Goal: Information Seeking & Learning: Learn about a topic

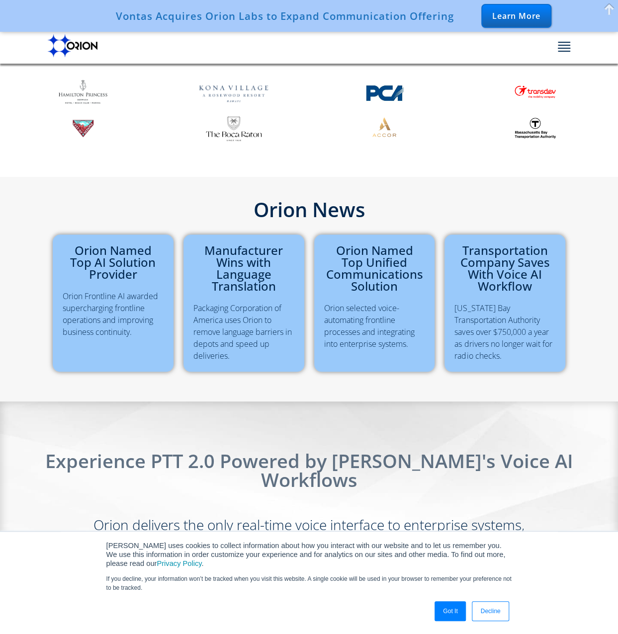
scroll to position [163, 0]
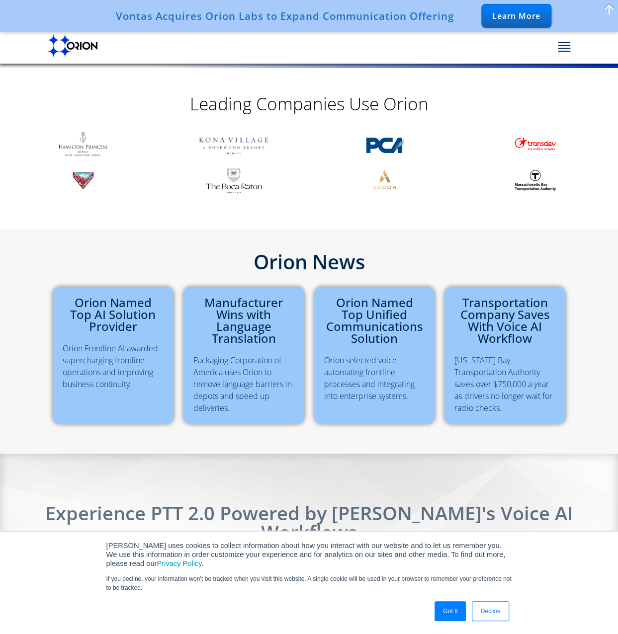
click at [513, 15] on div "Learn More" at bounding box center [516, 16] width 70 height 24
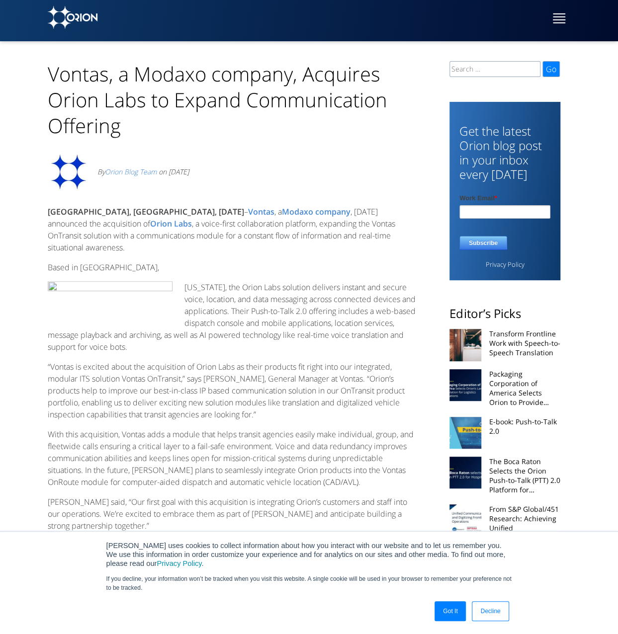
click at [567, 20] on button at bounding box center [561, 19] width 17 height 25
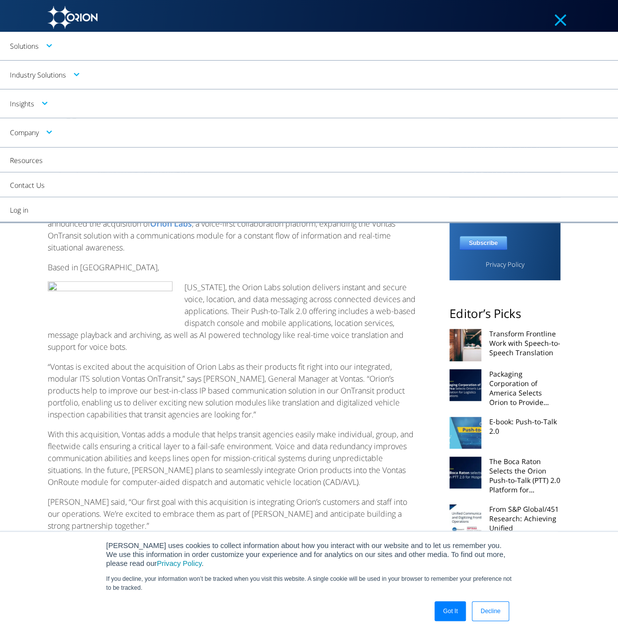
click at [49, 131] on link "Company" at bounding box center [309, 132] width 618 height 29
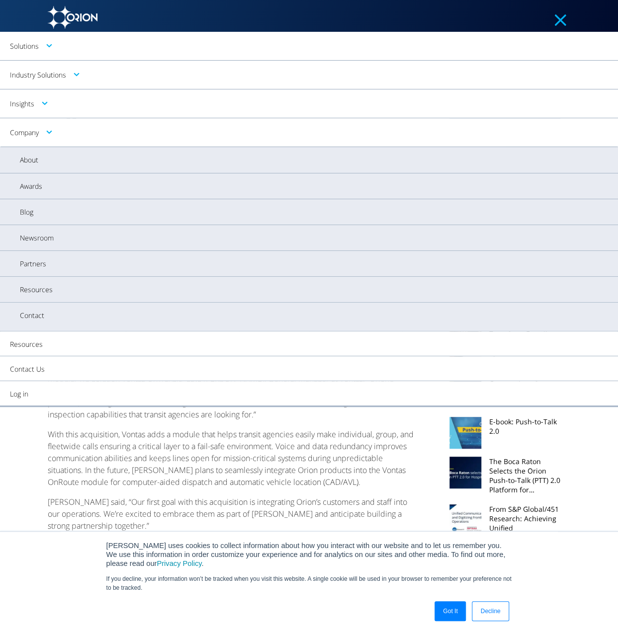
click at [37, 160] on link "About" at bounding box center [309, 160] width 618 height 26
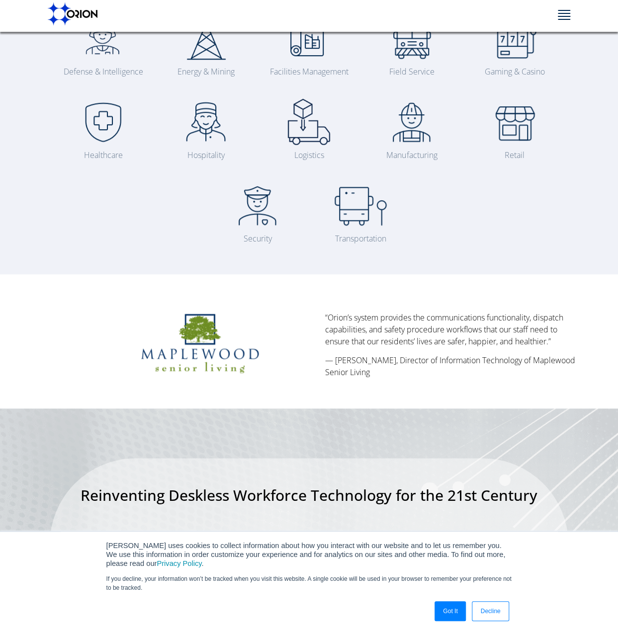
scroll to position [149, 0]
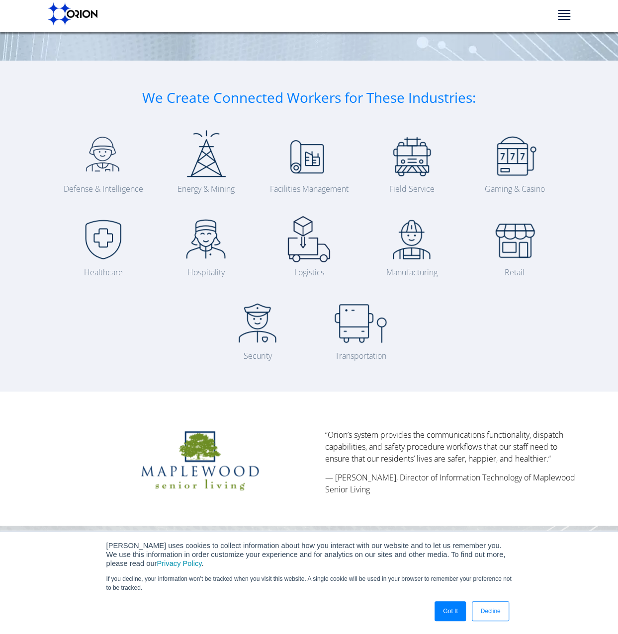
click at [570, 13] on button at bounding box center [561, 15] width 17 height 25
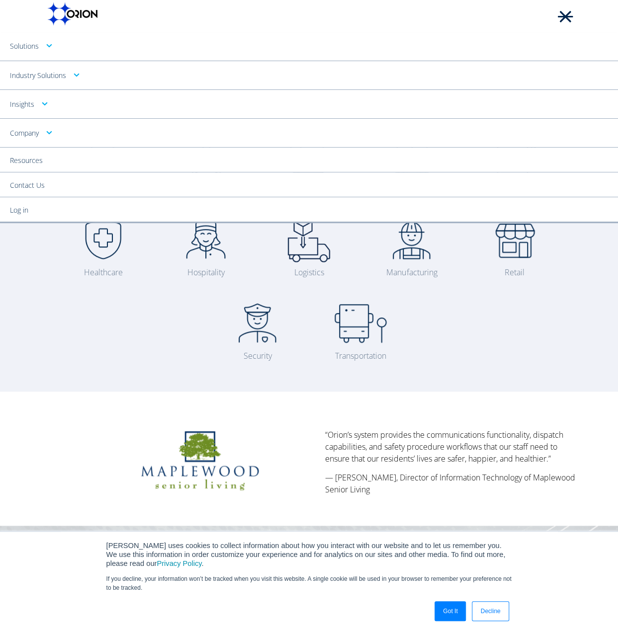
click at [50, 47] on link "Solutions" at bounding box center [309, 46] width 618 height 29
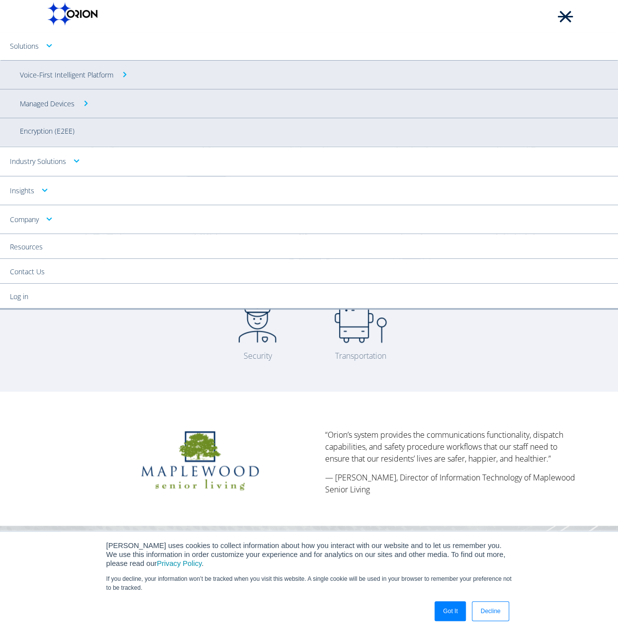
click at [71, 160] on link "Industry Solutions" at bounding box center [309, 161] width 618 height 29
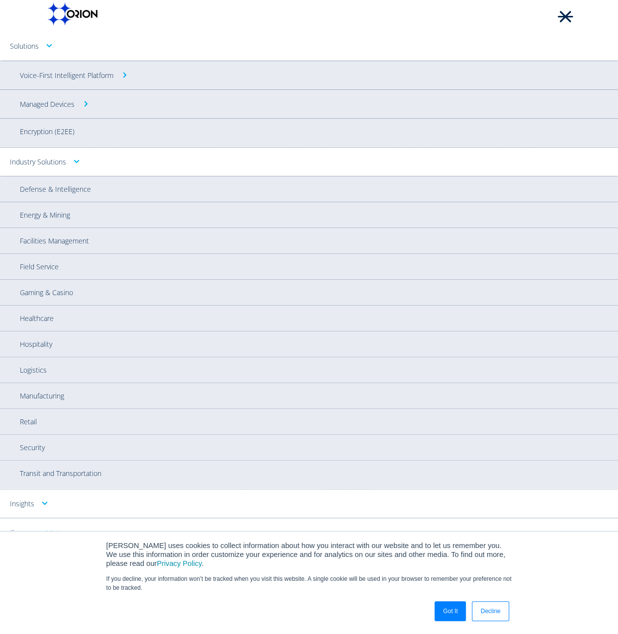
click at [489, 41] on link "Solutions" at bounding box center [309, 46] width 618 height 29
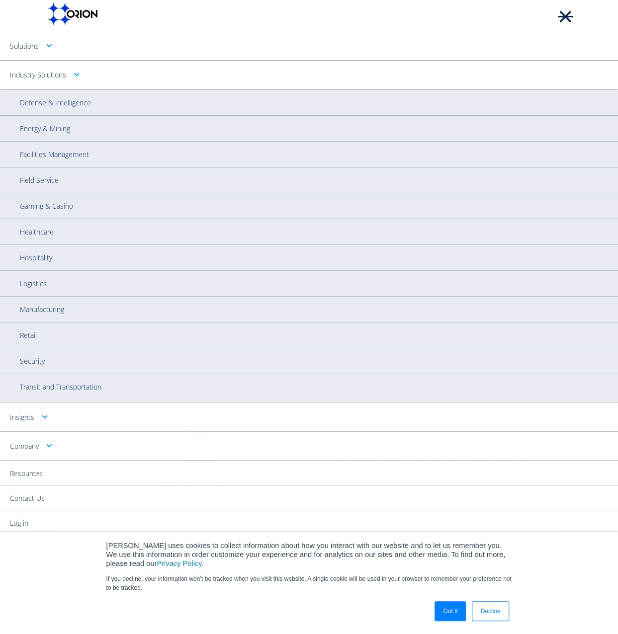
click at [74, 71] on link "Industry Solutions" at bounding box center [309, 75] width 618 height 29
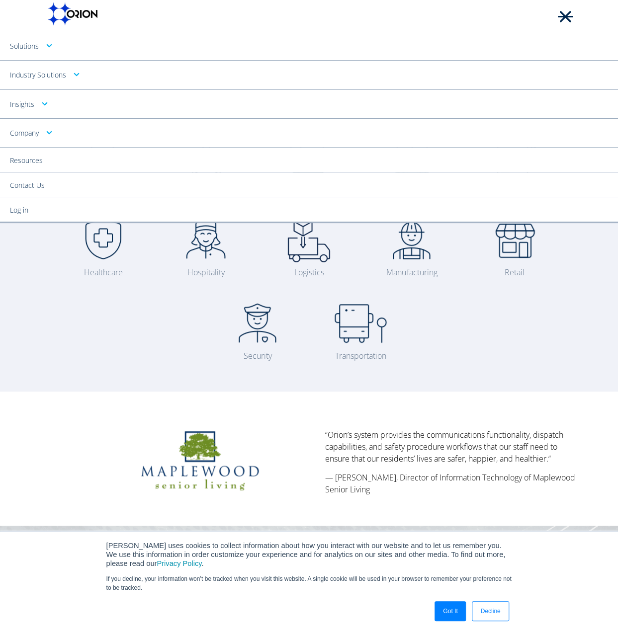
click at [74, 72] on link "Industry Solutions" at bounding box center [309, 75] width 618 height 29
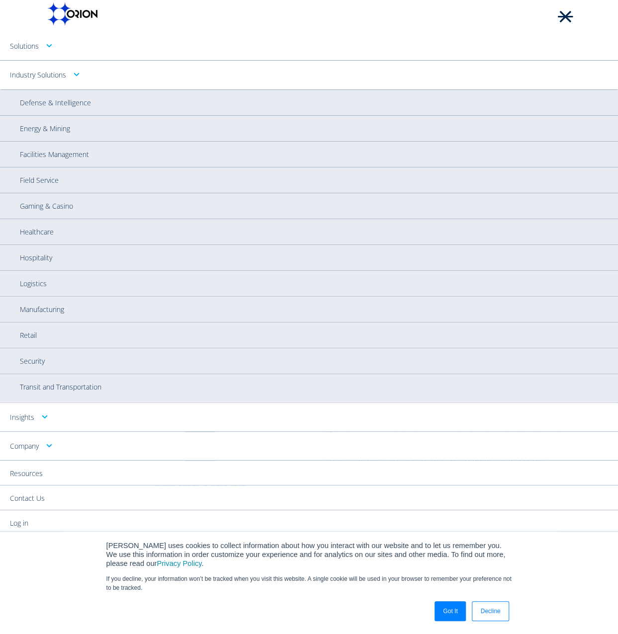
click at [74, 72] on link "Industry Solutions" at bounding box center [309, 75] width 618 height 29
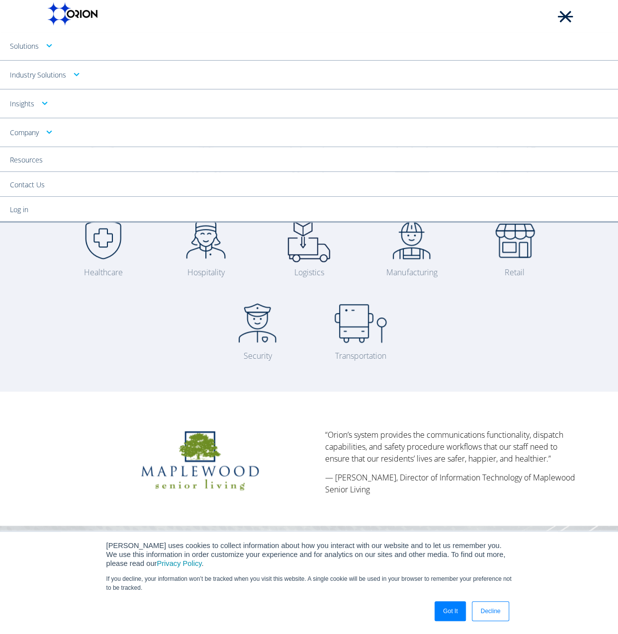
click at [531, 331] on div "Defense & Intelligence Energy & Mining Facilities Management Field Service Gami…" at bounding box center [318, 253] width 514 height 250
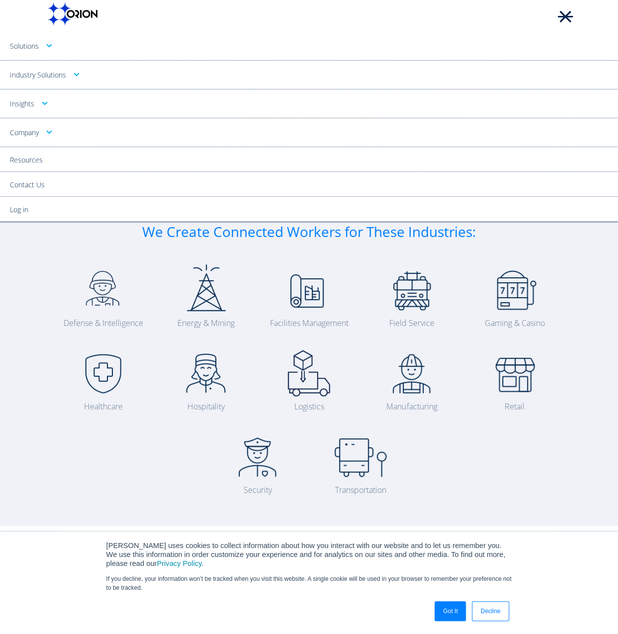
scroll to position [0, 0]
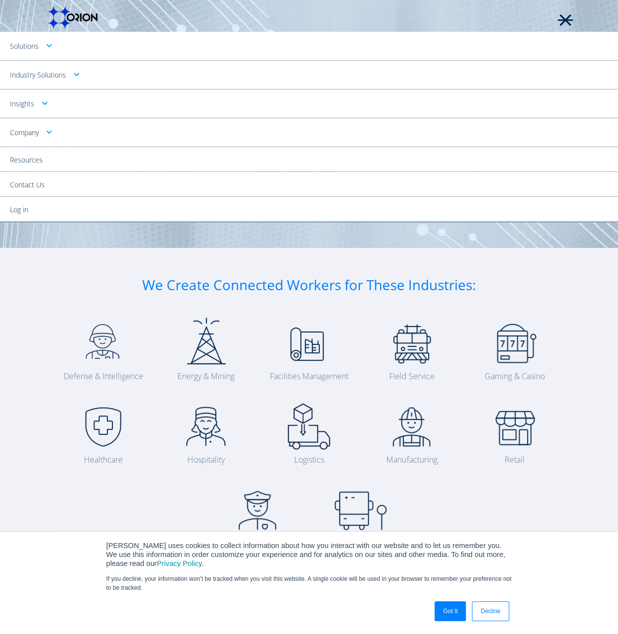
click at [572, 19] on span at bounding box center [565, 19] width 15 height 1
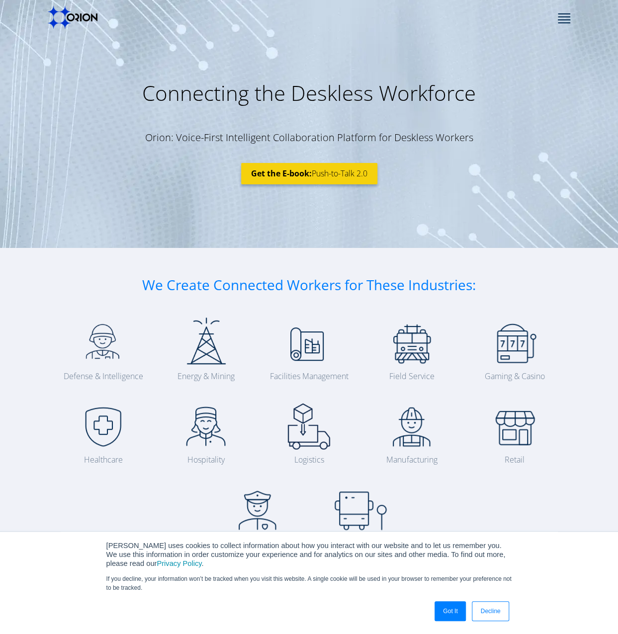
click at [567, 17] on button at bounding box center [561, 19] width 17 height 25
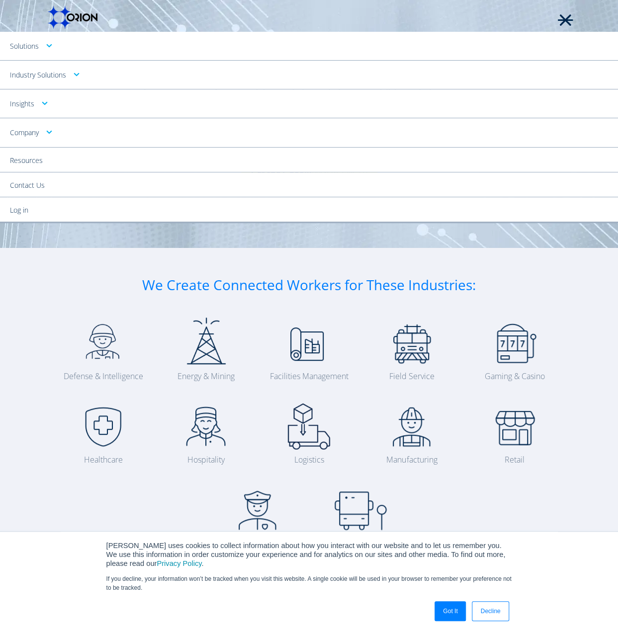
click at [39, 136] on link "Company" at bounding box center [309, 132] width 618 height 29
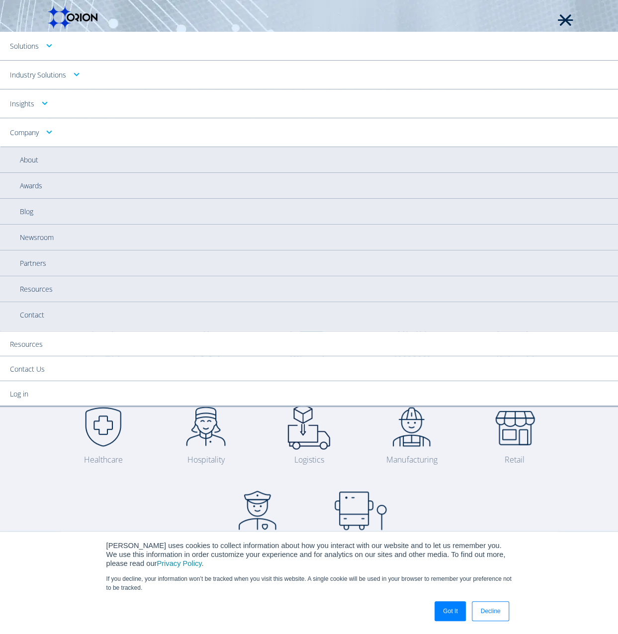
click at [39, 316] on link "Contact" at bounding box center [309, 316] width 618 height 28
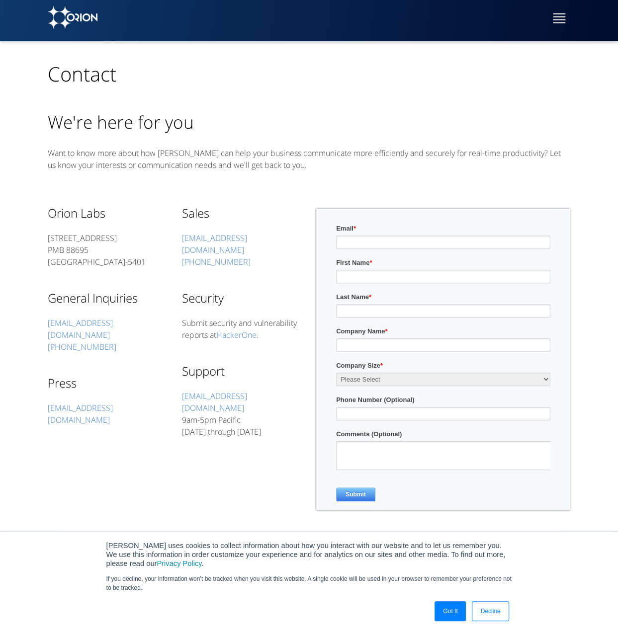
click at [566, 20] on button at bounding box center [561, 19] width 17 height 25
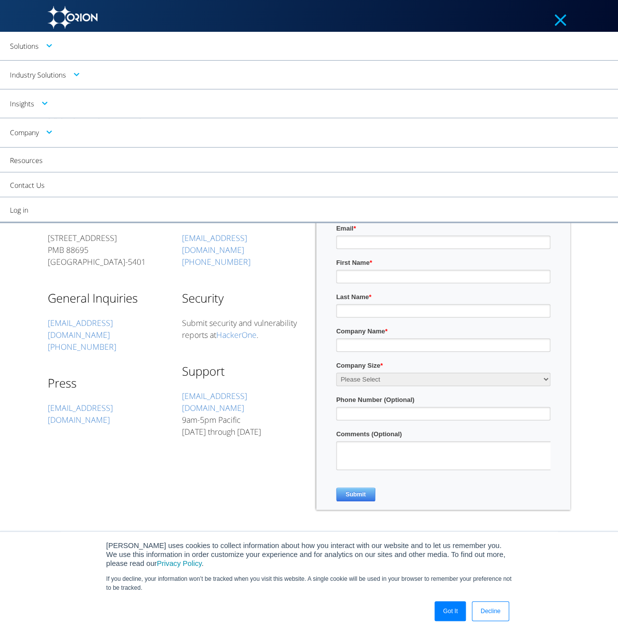
click at [38, 132] on link "Company" at bounding box center [309, 132] width 618 height 29
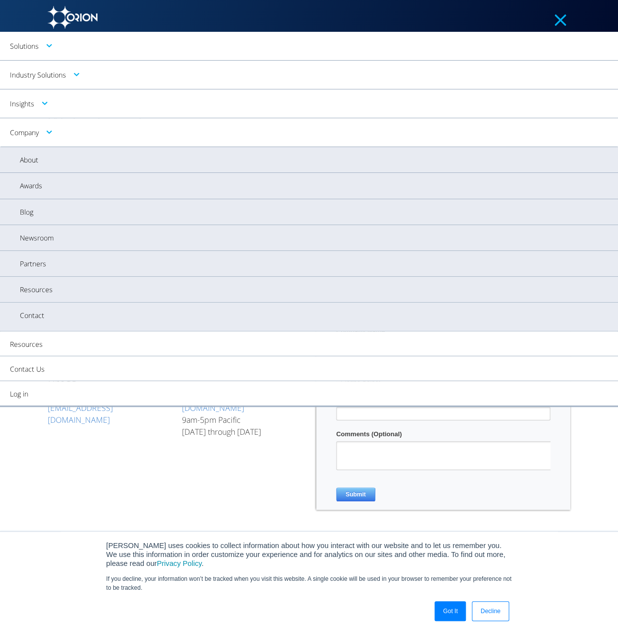
click at [33, 181] on link "Awards" at bounding box center [309, 186] width 618 height 26
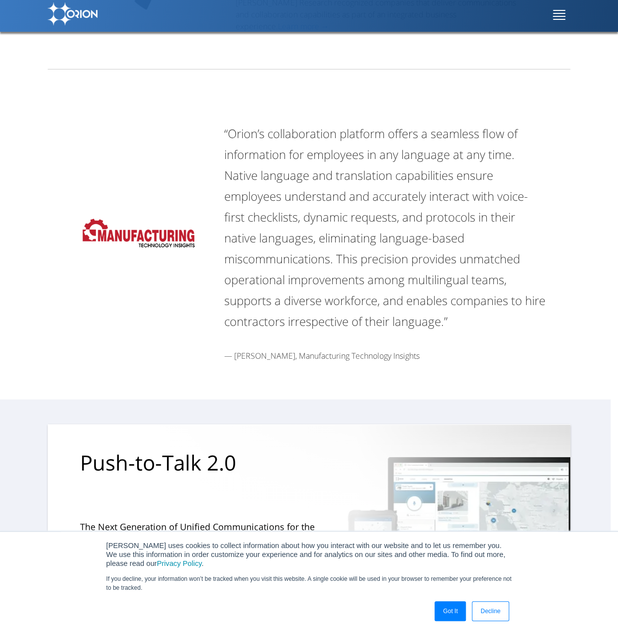
scroll to position [1538, 0]
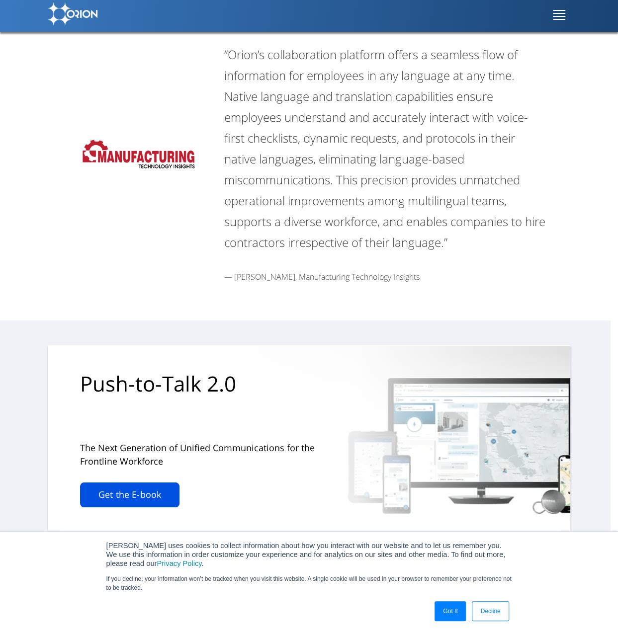
click at [114, 482] on link "Get the E-book" at bounding box center [129, 494] width 99 height 25
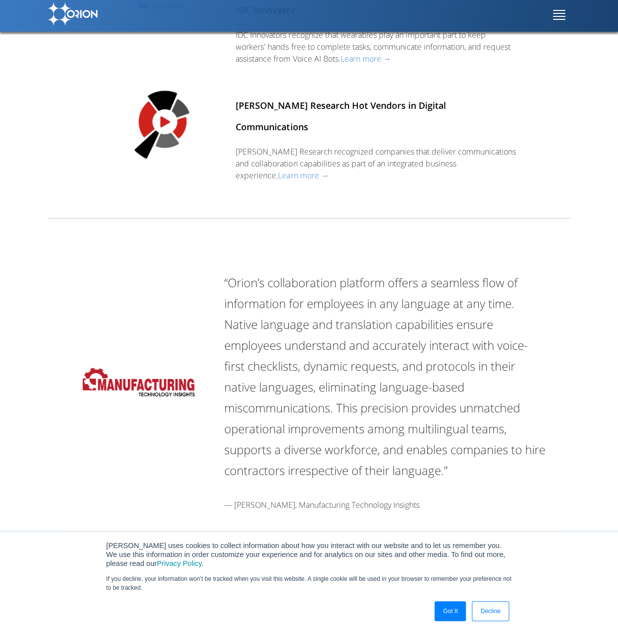
scroll to position [1190, 0]
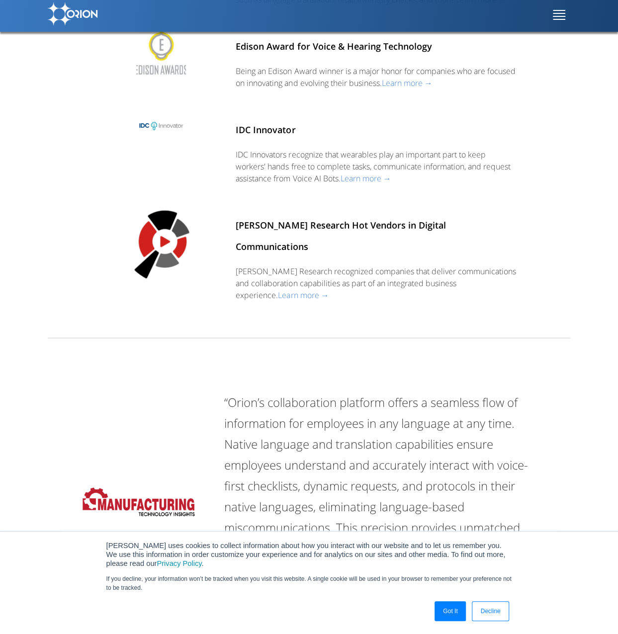
click at [564, 10] on button at bounding box center [561, 15] width 17 height 25
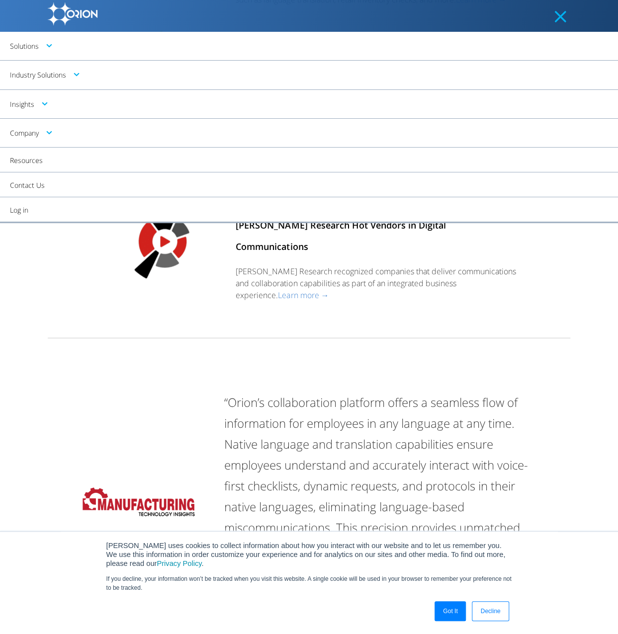
click at [48, 78] on link "Industry Solutions" at bounding box center [309, 75] width 618 height 29
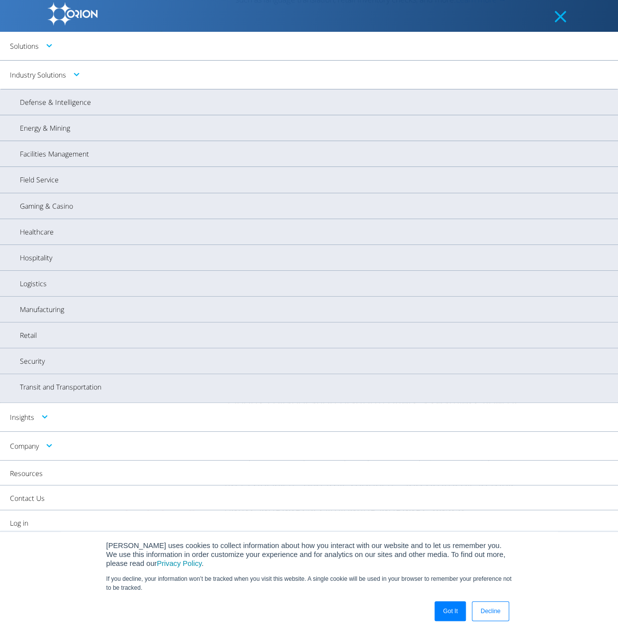
click at [46, 177] on link "Field Service" at bounding box center [309, 180] width 618 height 26
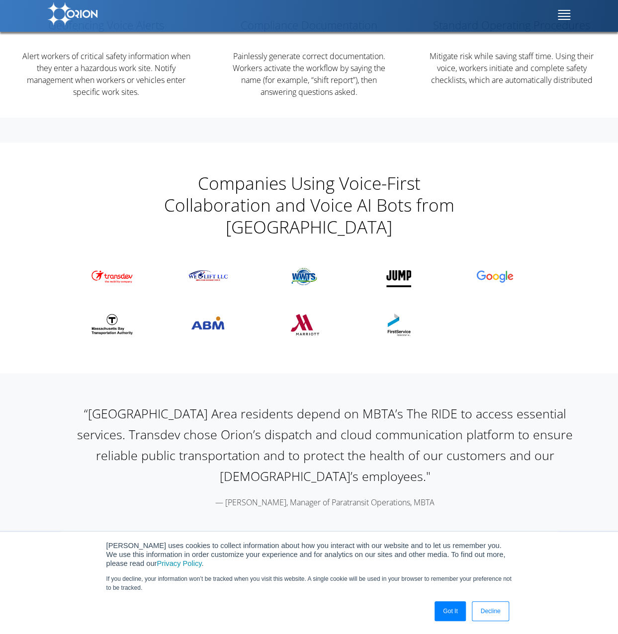
scroll to position [1713, 0]
